Goal: Task Accomplishment & Management: Complete application form

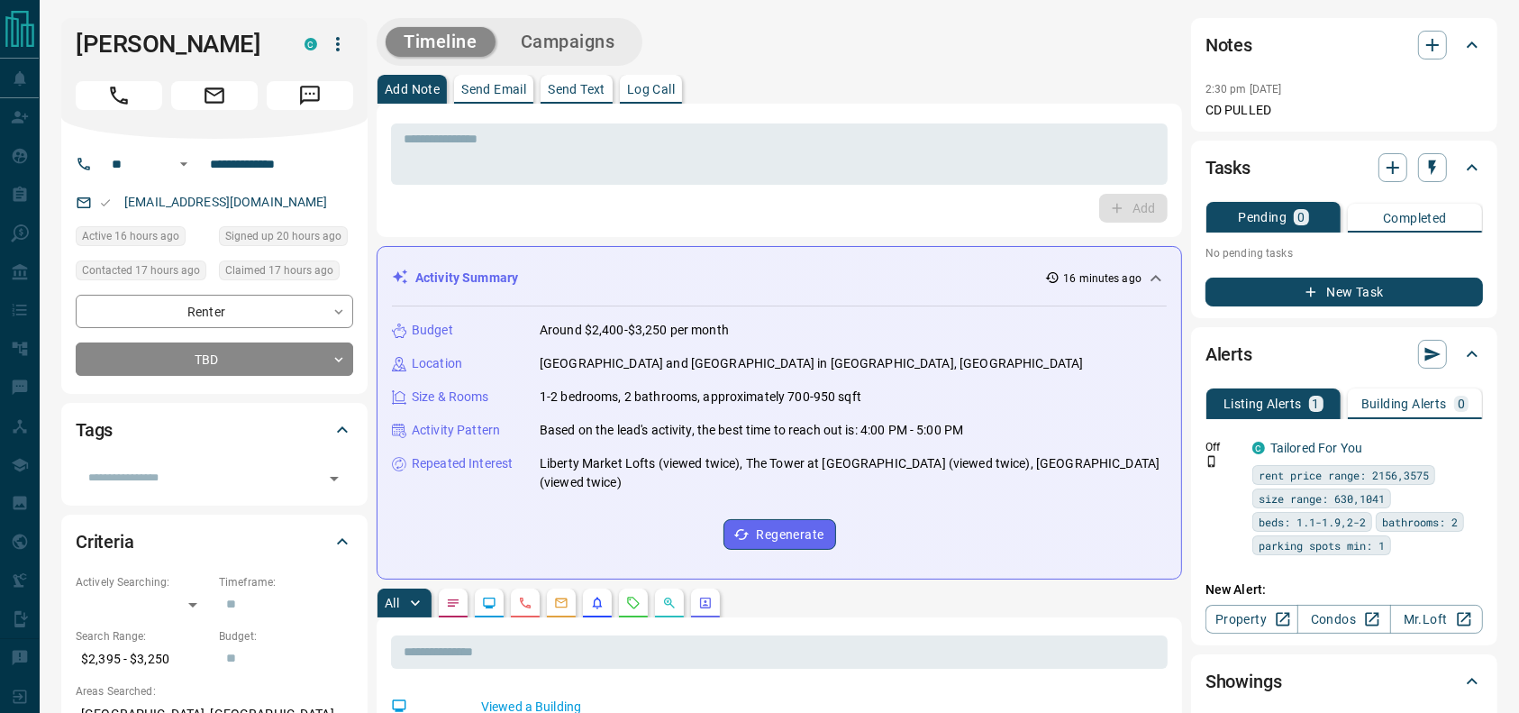
click at [108, 89] on icon "Call" at bounding box center [118, 95] width 23 height 23
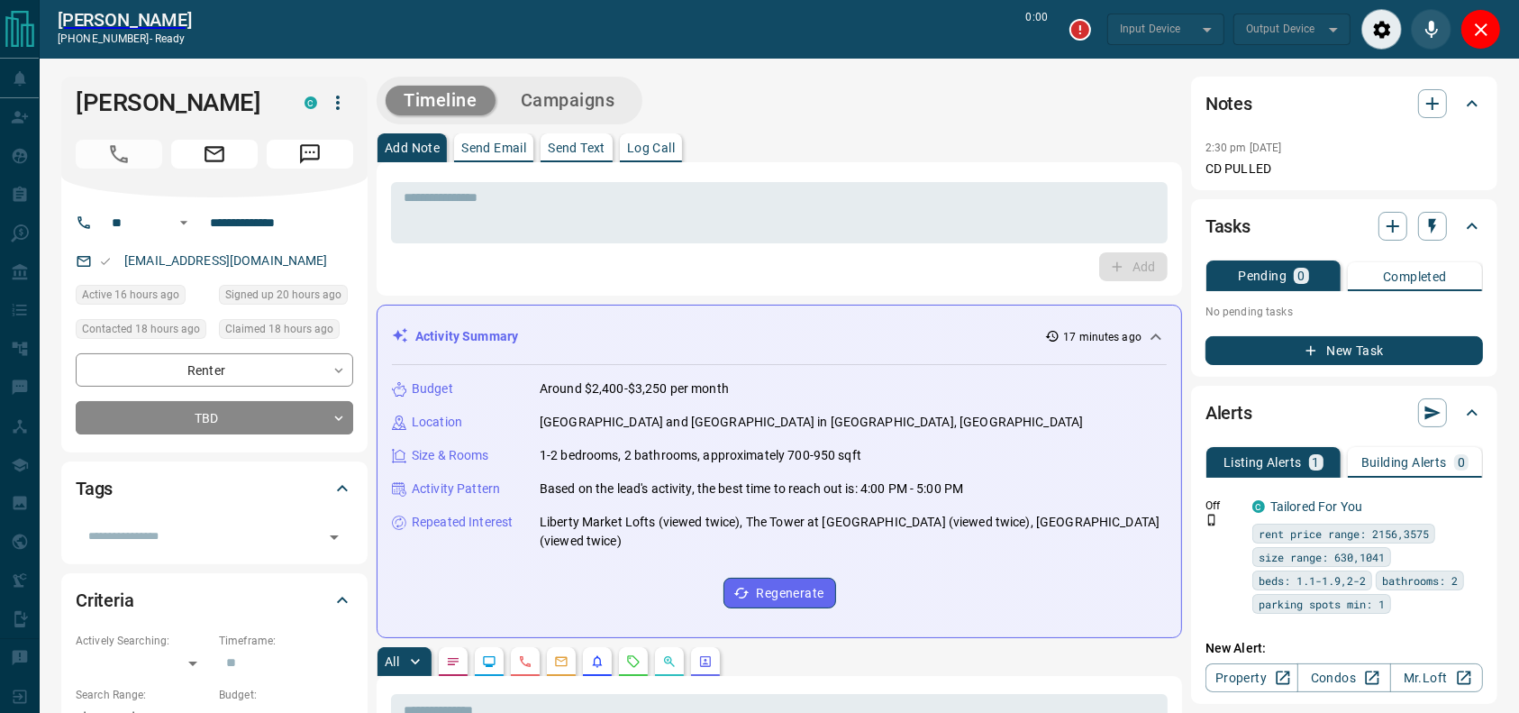
type input "*******"
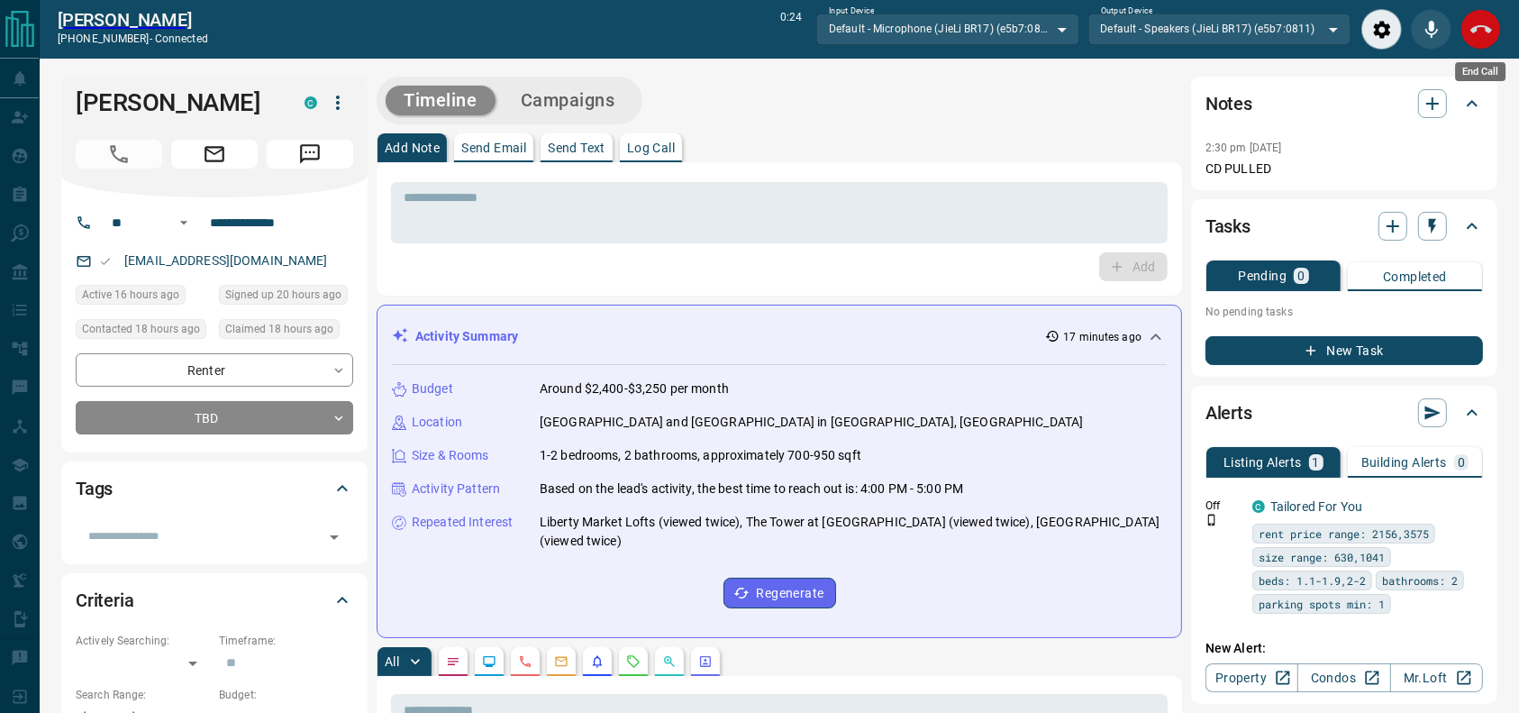
click at [1483, 26] on icon "End Call" at bounding box center [1481, 30] width 22 height 22
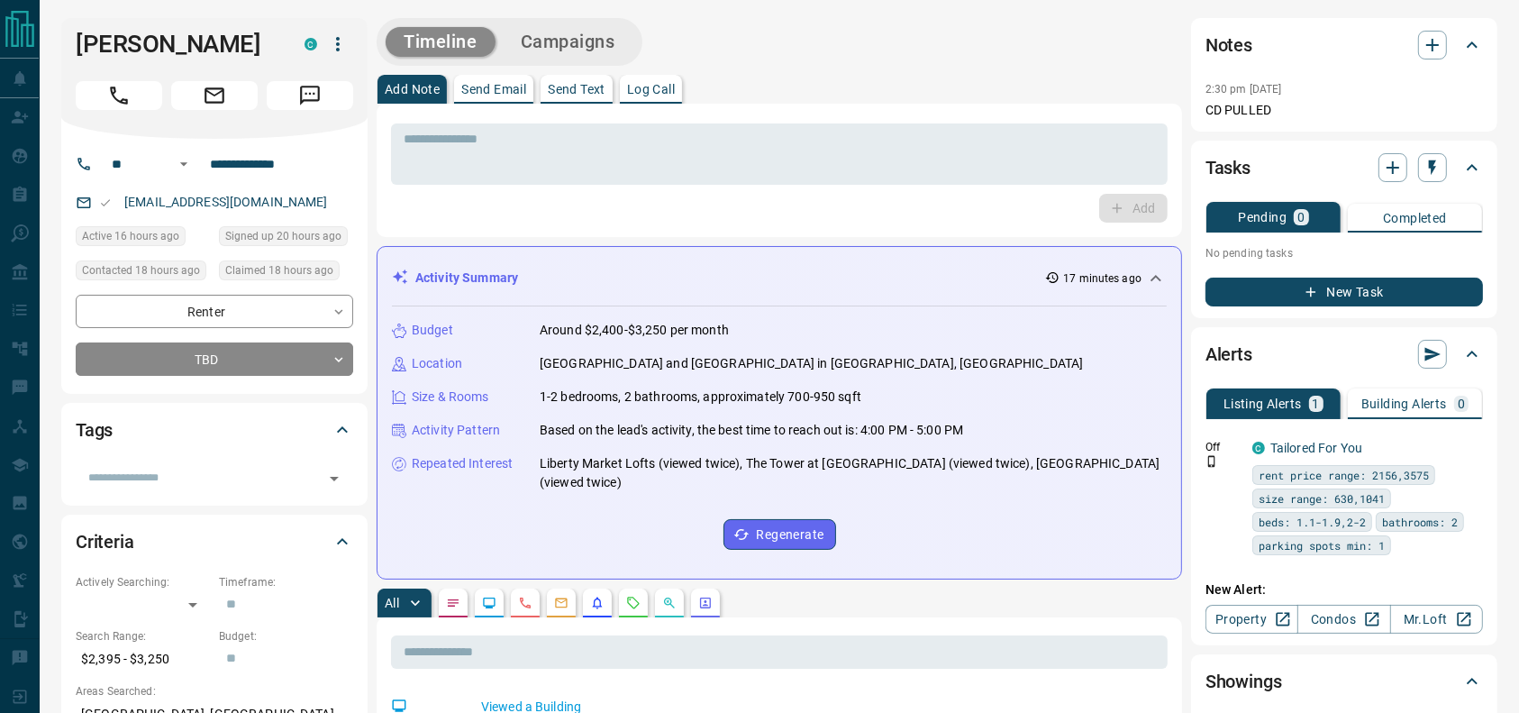
click at [987, 224] on div "* ​ Add" at bounding box center [779, 170] width 805 height 133
click at [961, 184] on div "* ​" at bounding box center [779, 153] width 776 height 61
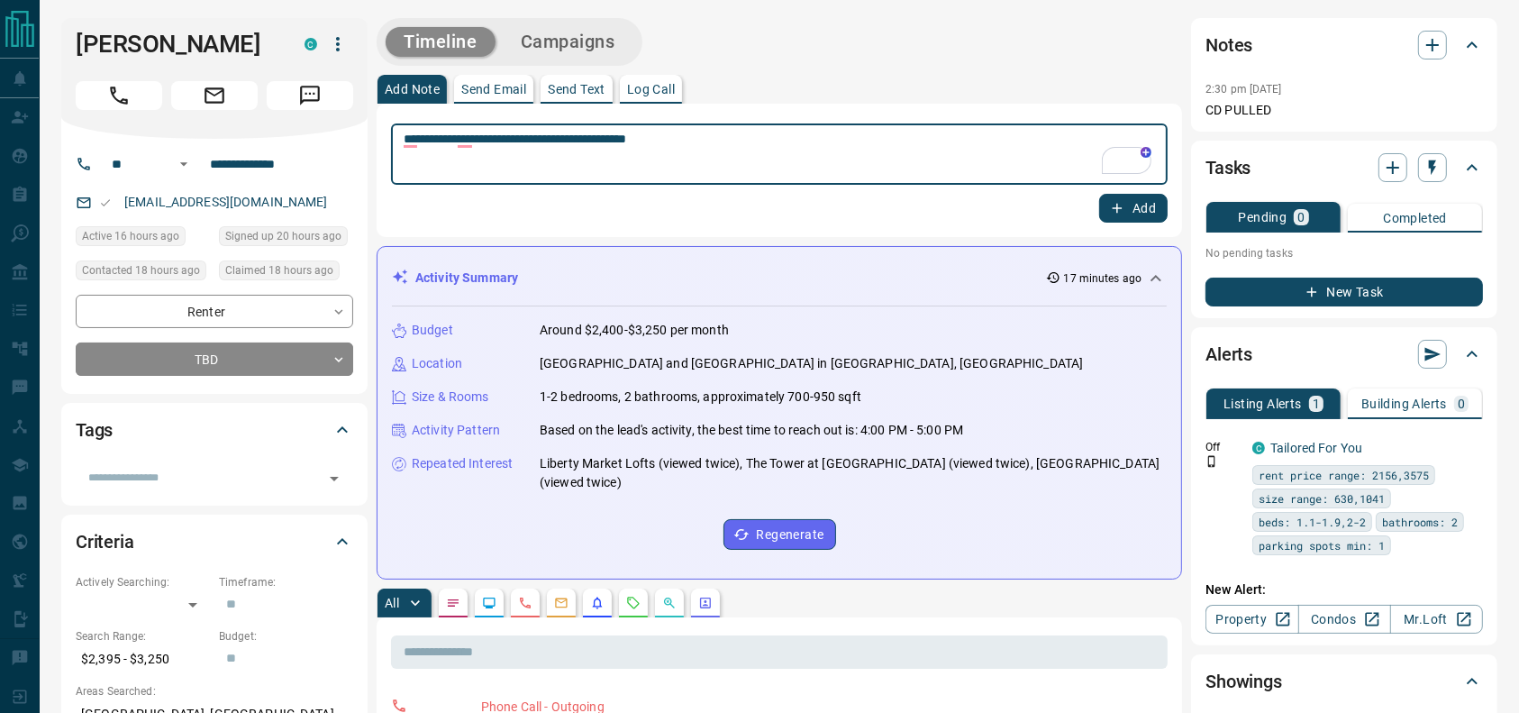
type textarea "**********"
click at [1145, 199] on button "Add" at bounding box center [1133, 208] width 68 height 29
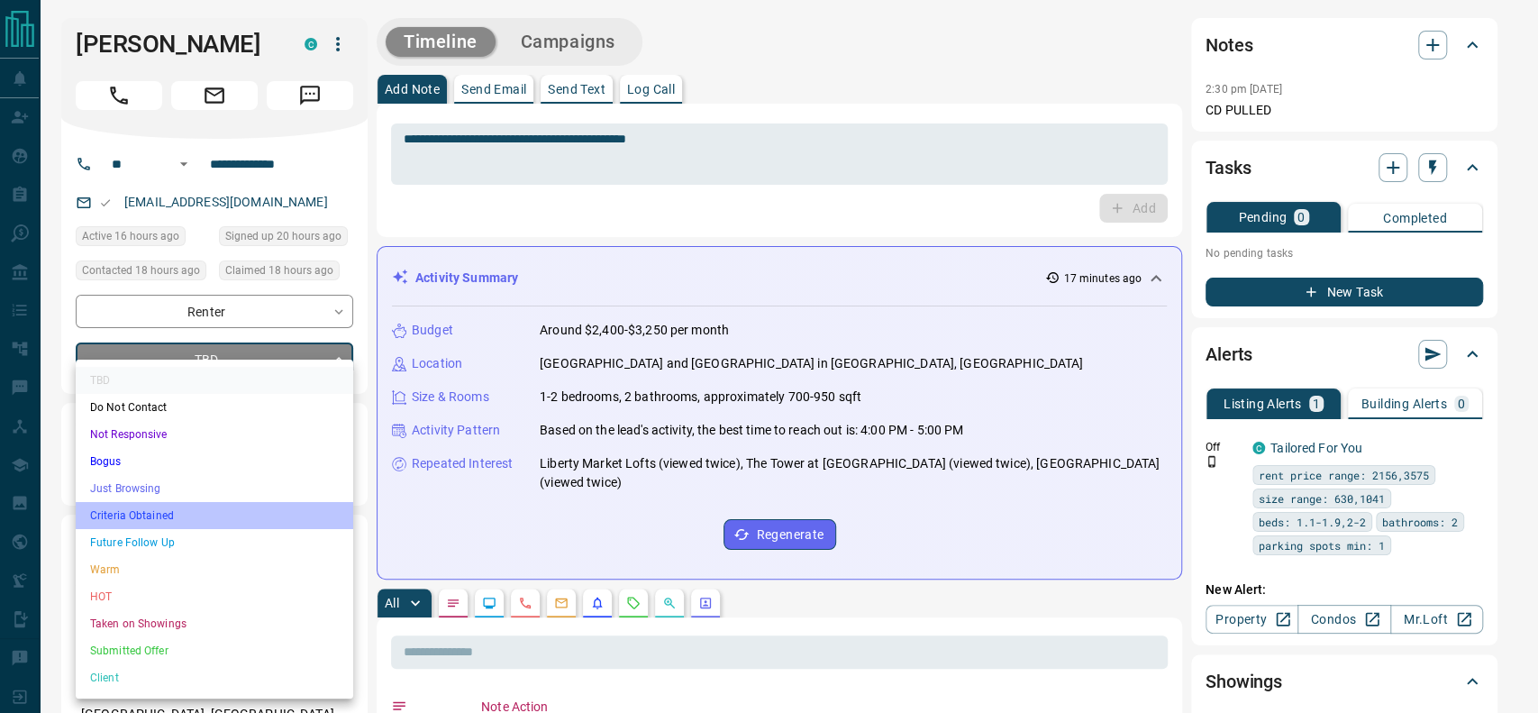
click at [154, 517] on li "Criteria Obtained" at bounding box center [214, 515] width 277 height 27
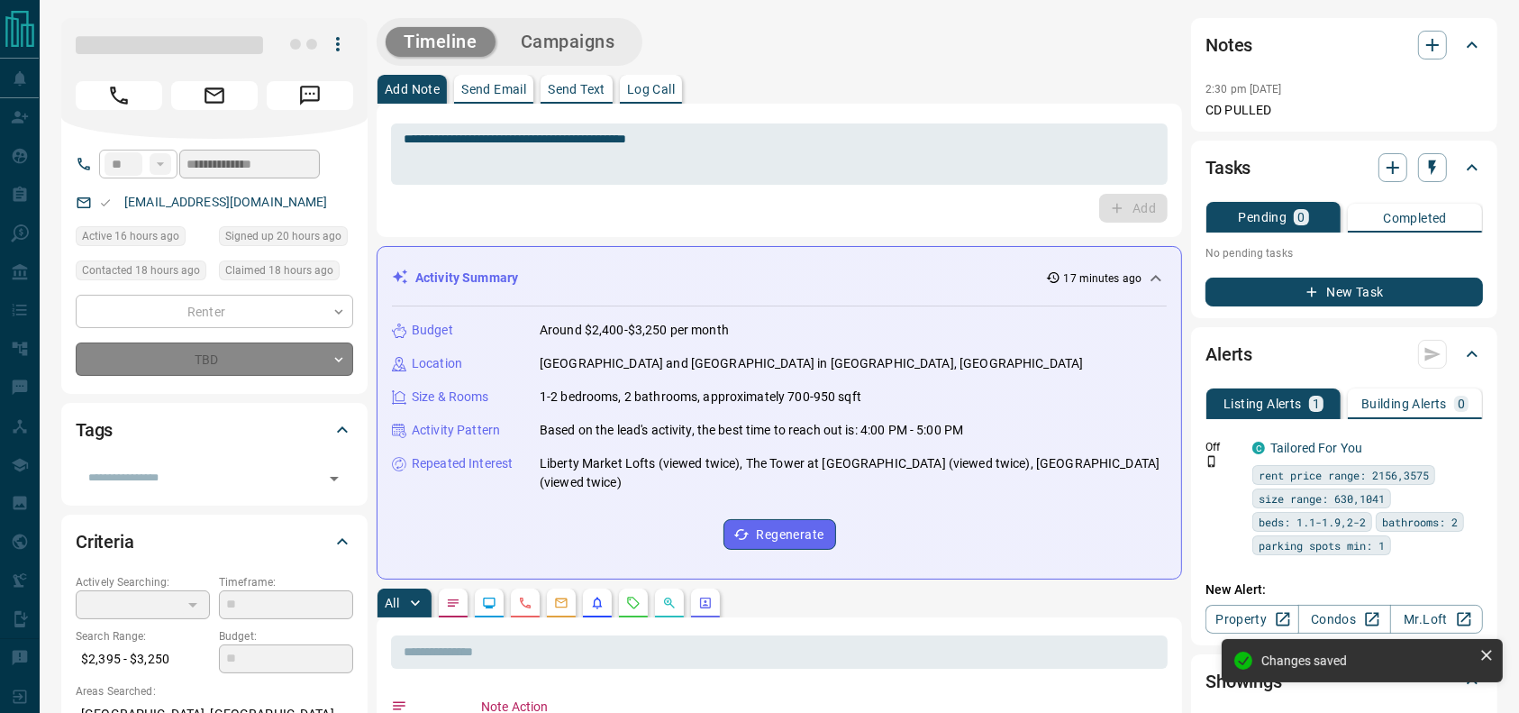
click at [245, 357] on div "TBD" at bounding box center [214, 358] width 277 height 33
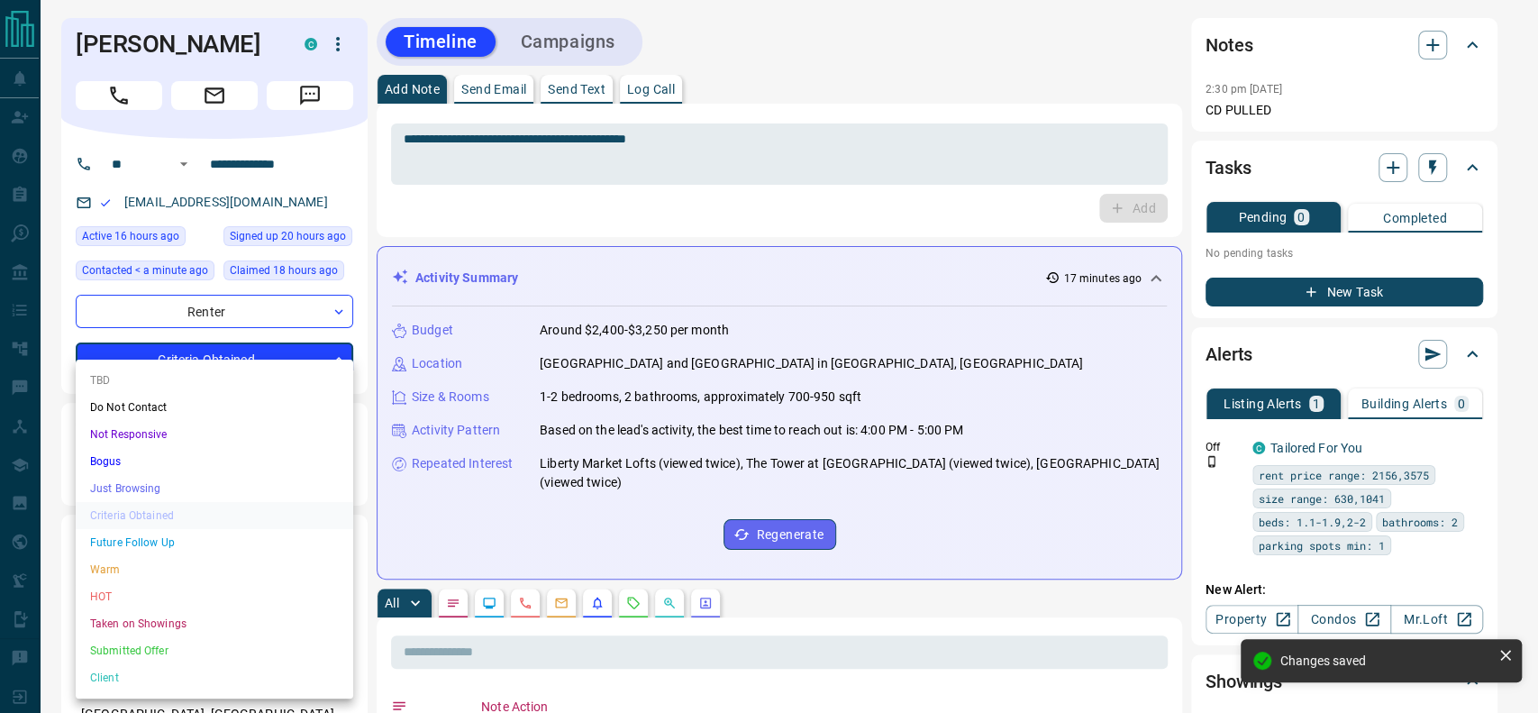
click at [159, 477] on li "Just Browsing" at bounding box center [214, 488] width 277 height 27
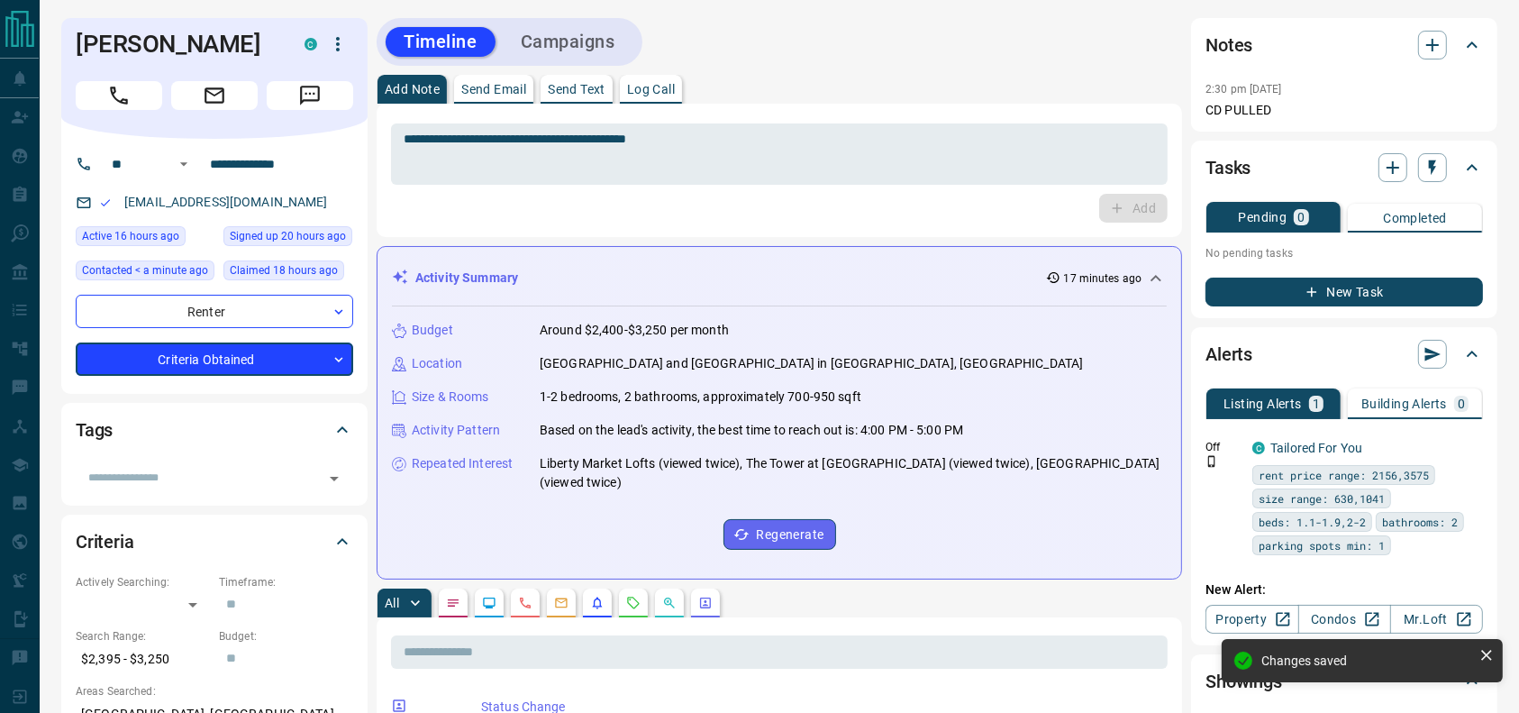
type input "*"
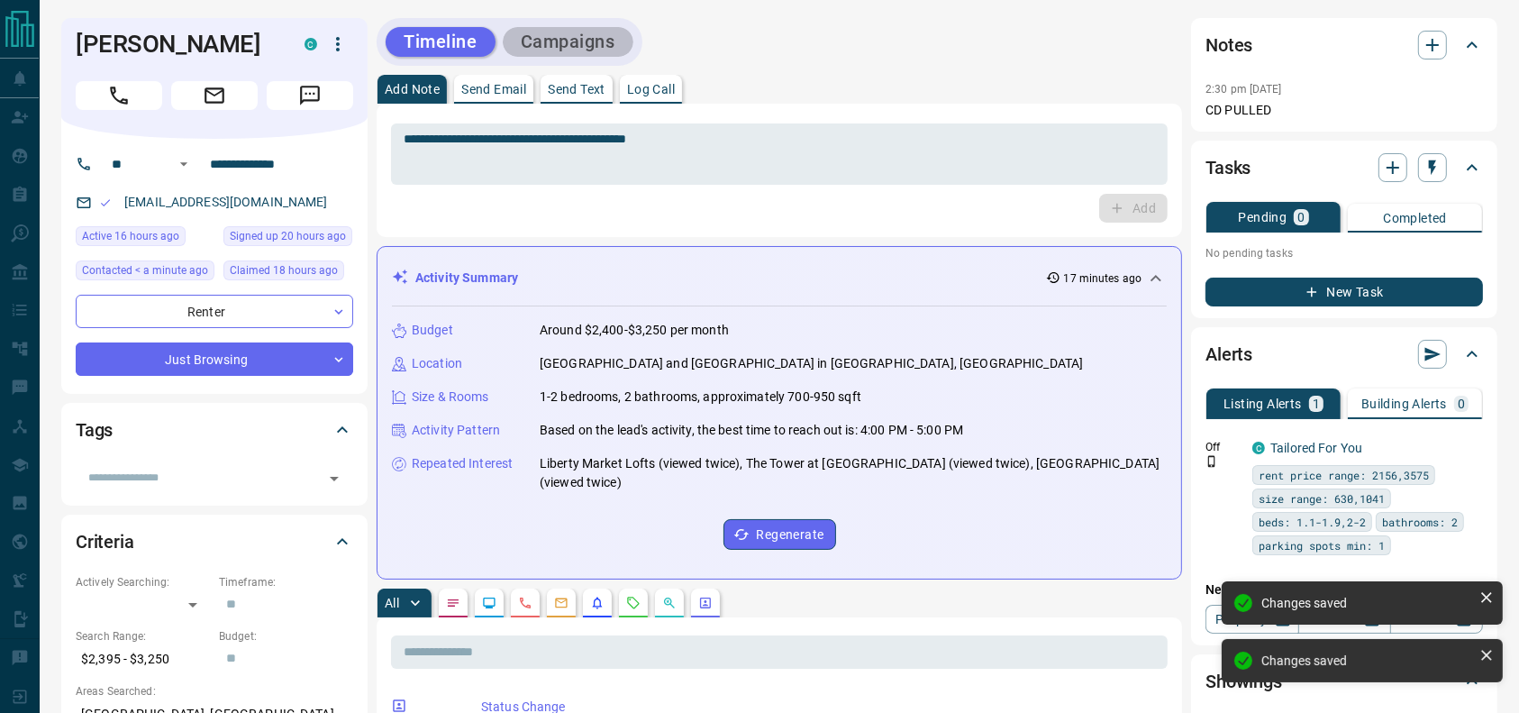
click at [586, 27] on button "Campaigns" at bounding box center [568, 42] width 131 height 30
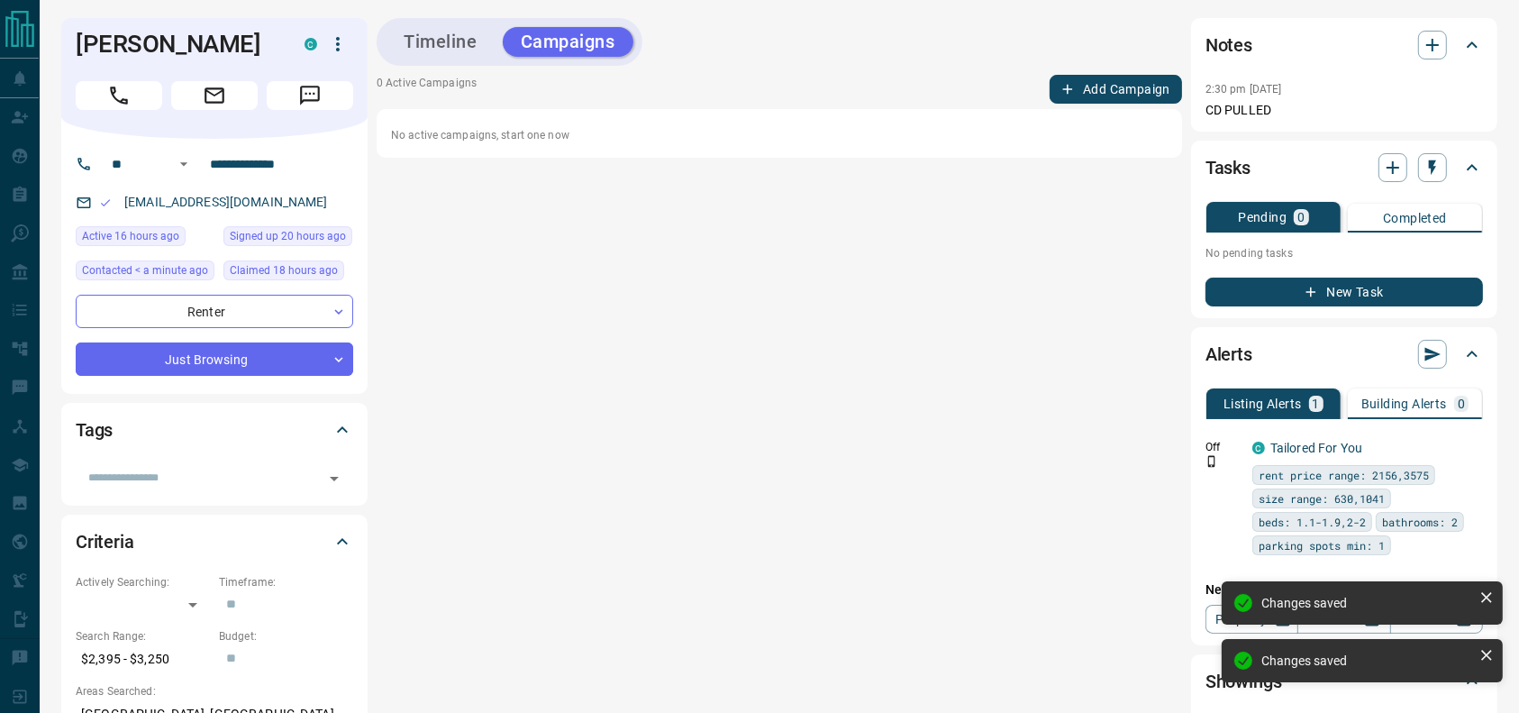
click at [1079, 77] on button "Add Campaign" at bounding box center [1115, 89] width 132 height 29
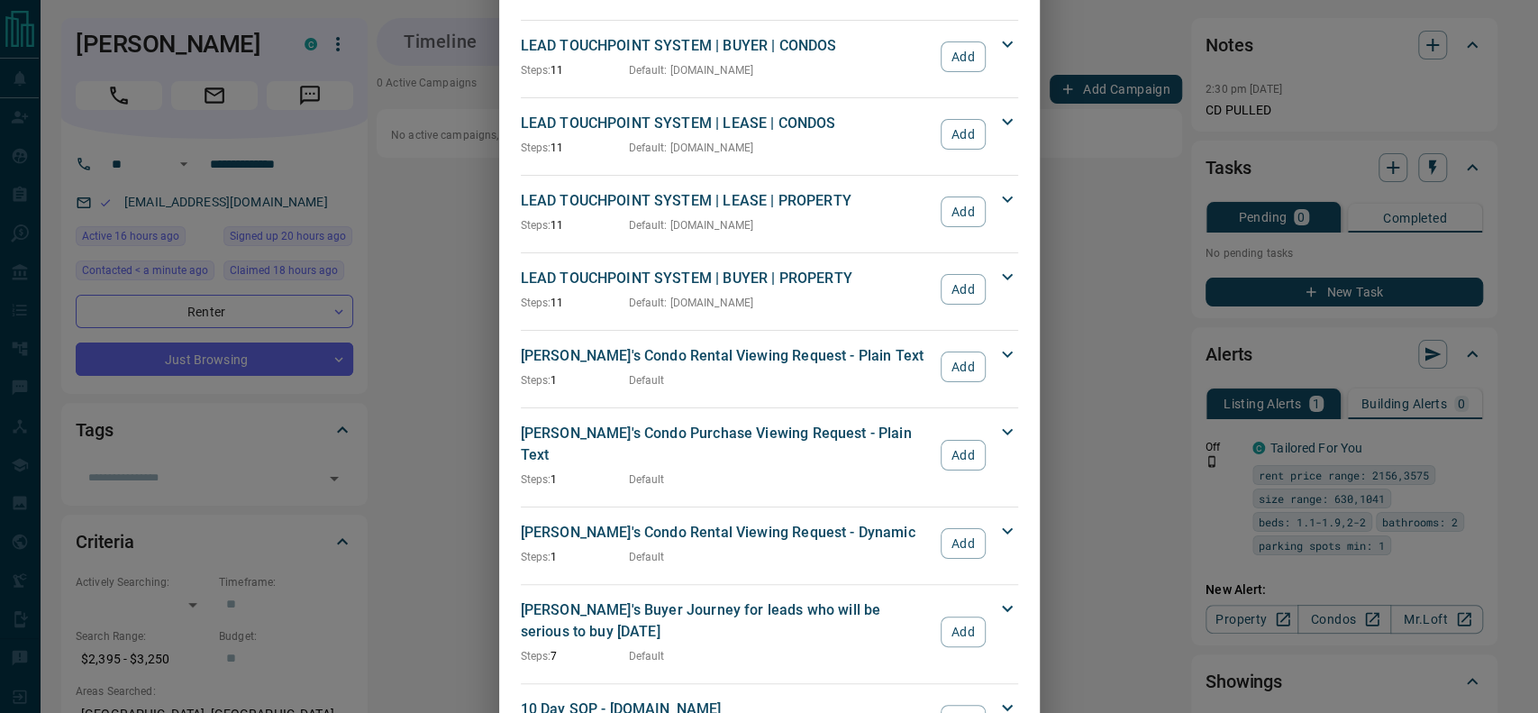
scroll to position [498, 0]
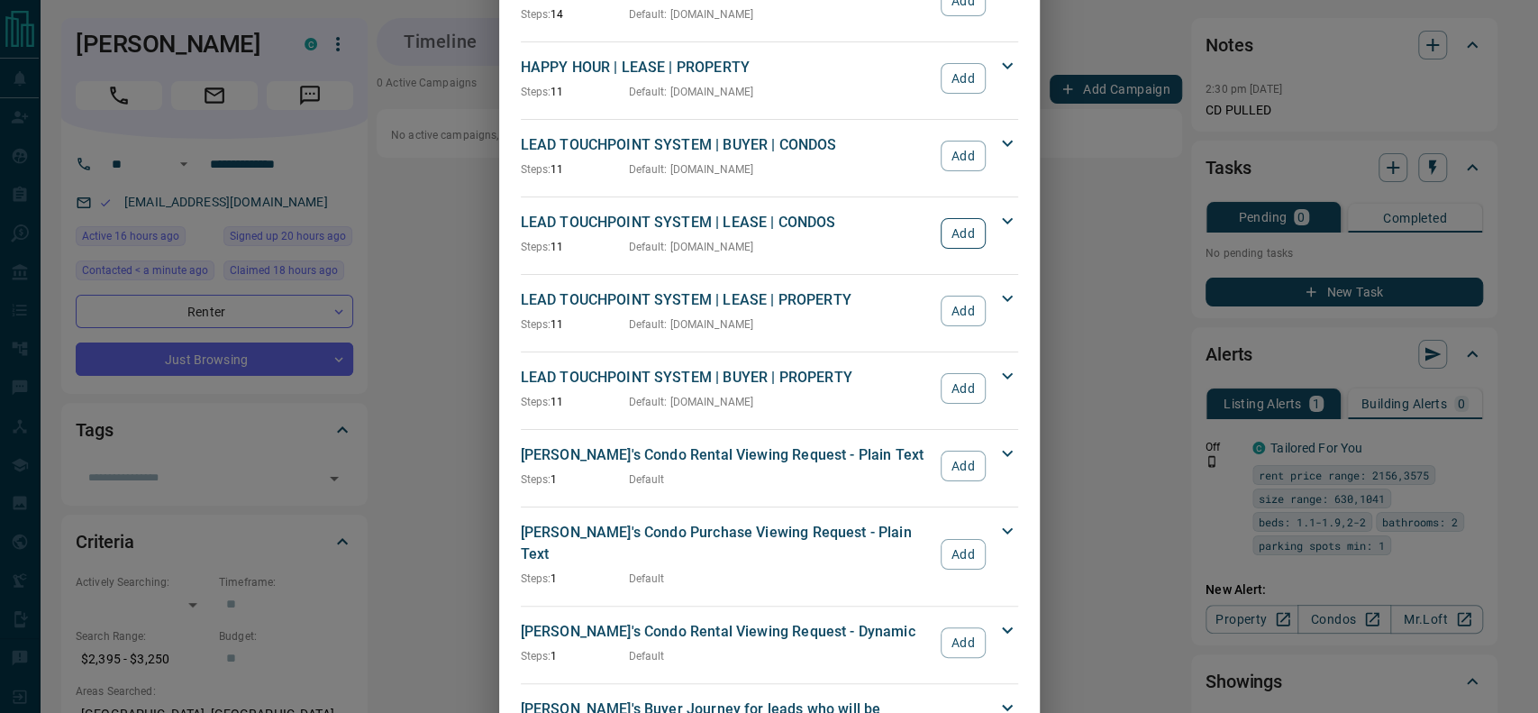
click at [951, 240] on button "Add" at bounding box center [962, 233] width 44 height 31
